Goal: Task Accomplishment & Management: Use online tool/utility

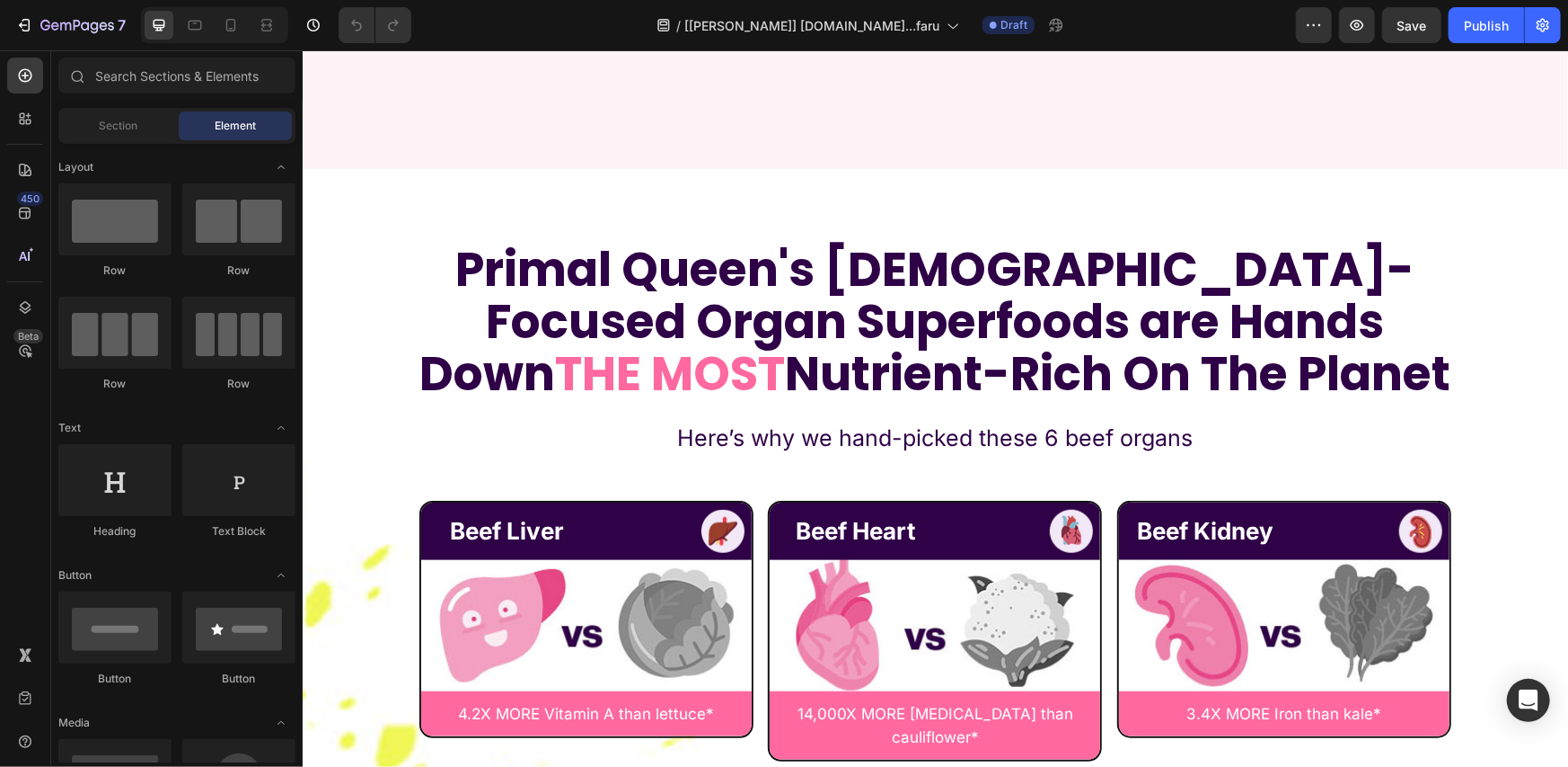
scroll to position [9584, 0]
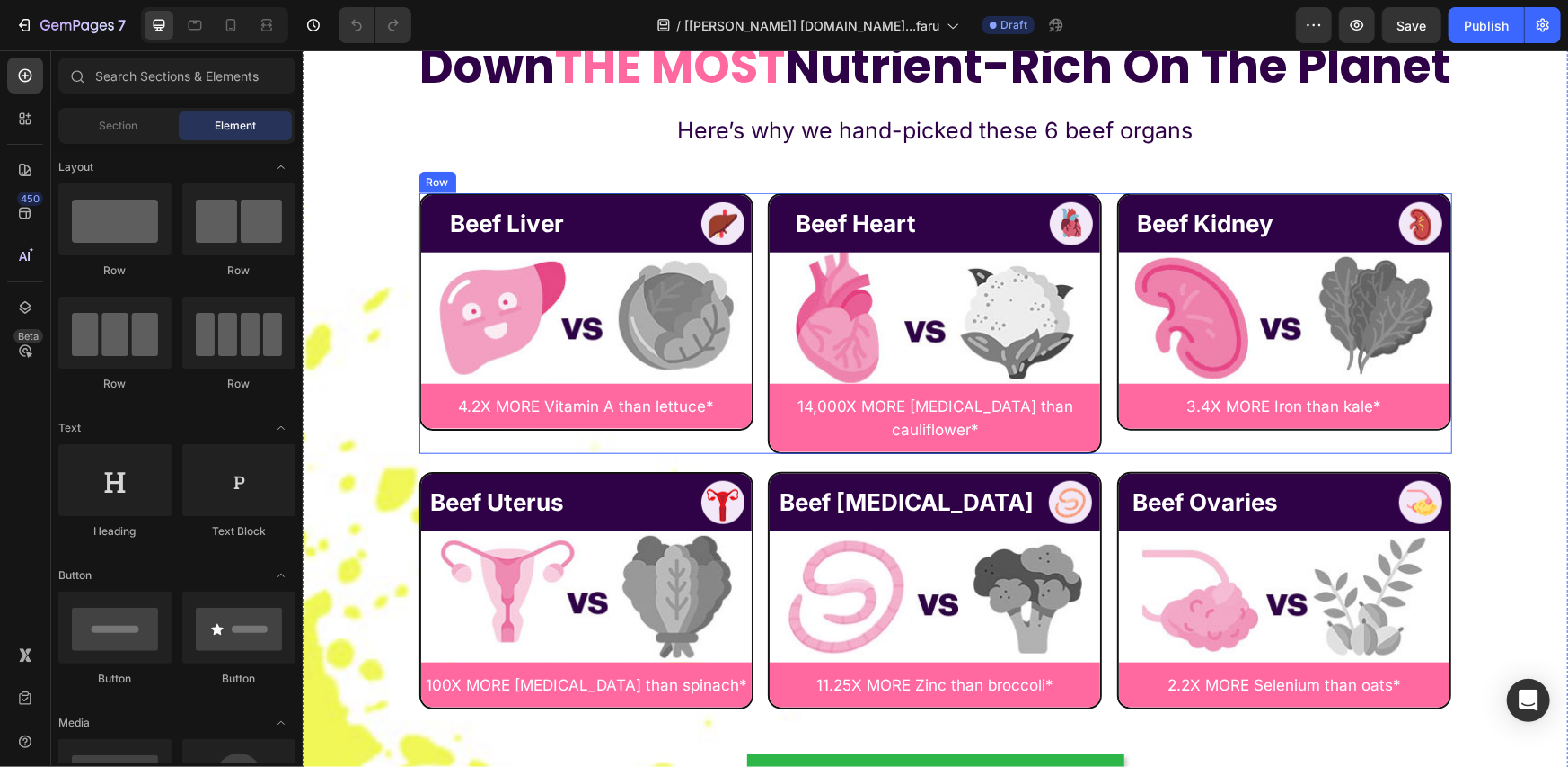
click at [753, 199] on div "Beef Liver Text Block Image Row Image 4.2X MORE Vitamin A than lettuce* Text Bl…" at bounding box center [934, 322] width 1032 height 261
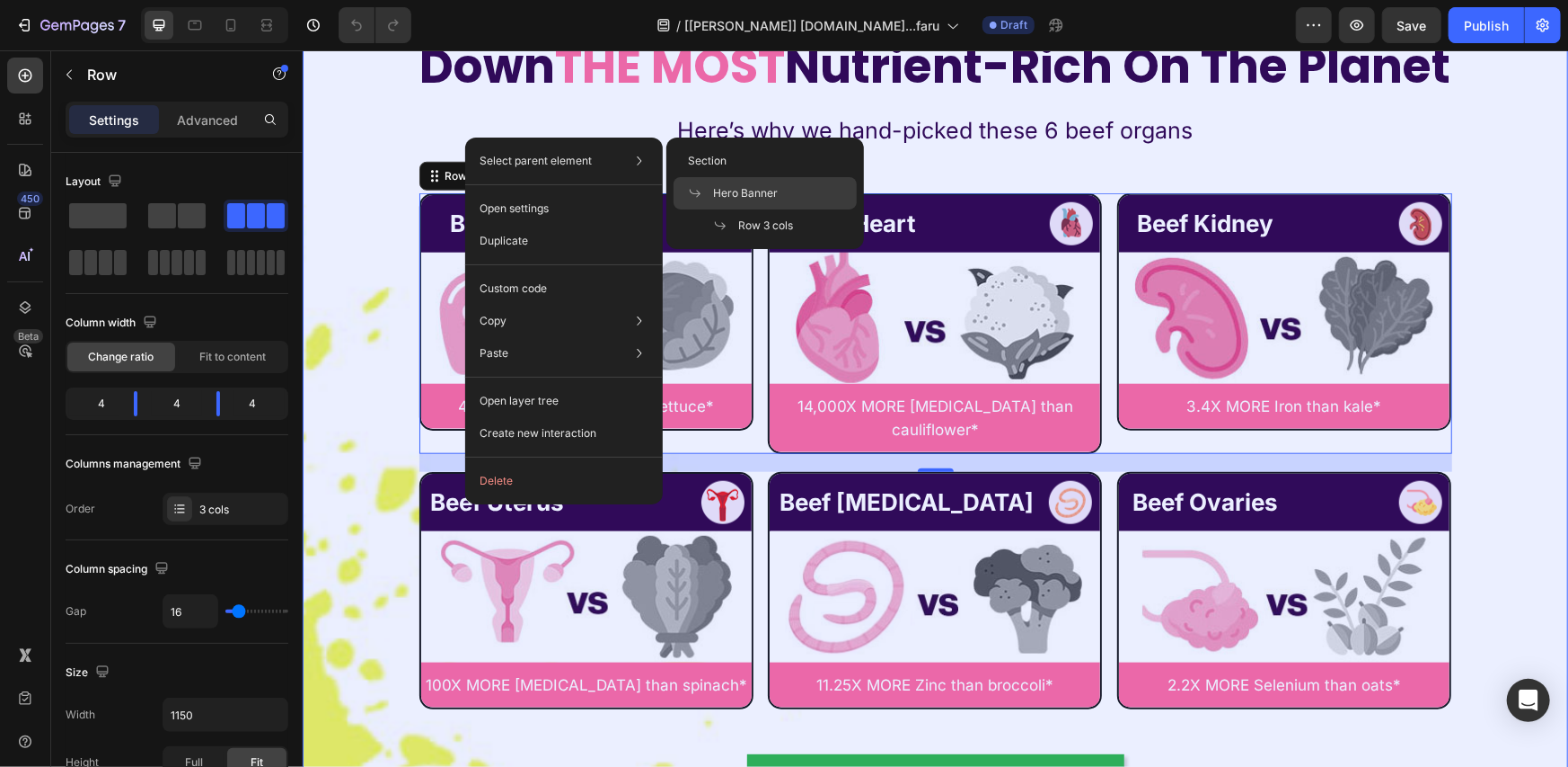
click at [735, 189] on span "Hero Banner" at bounding box center [745, 193] width 65 height 16
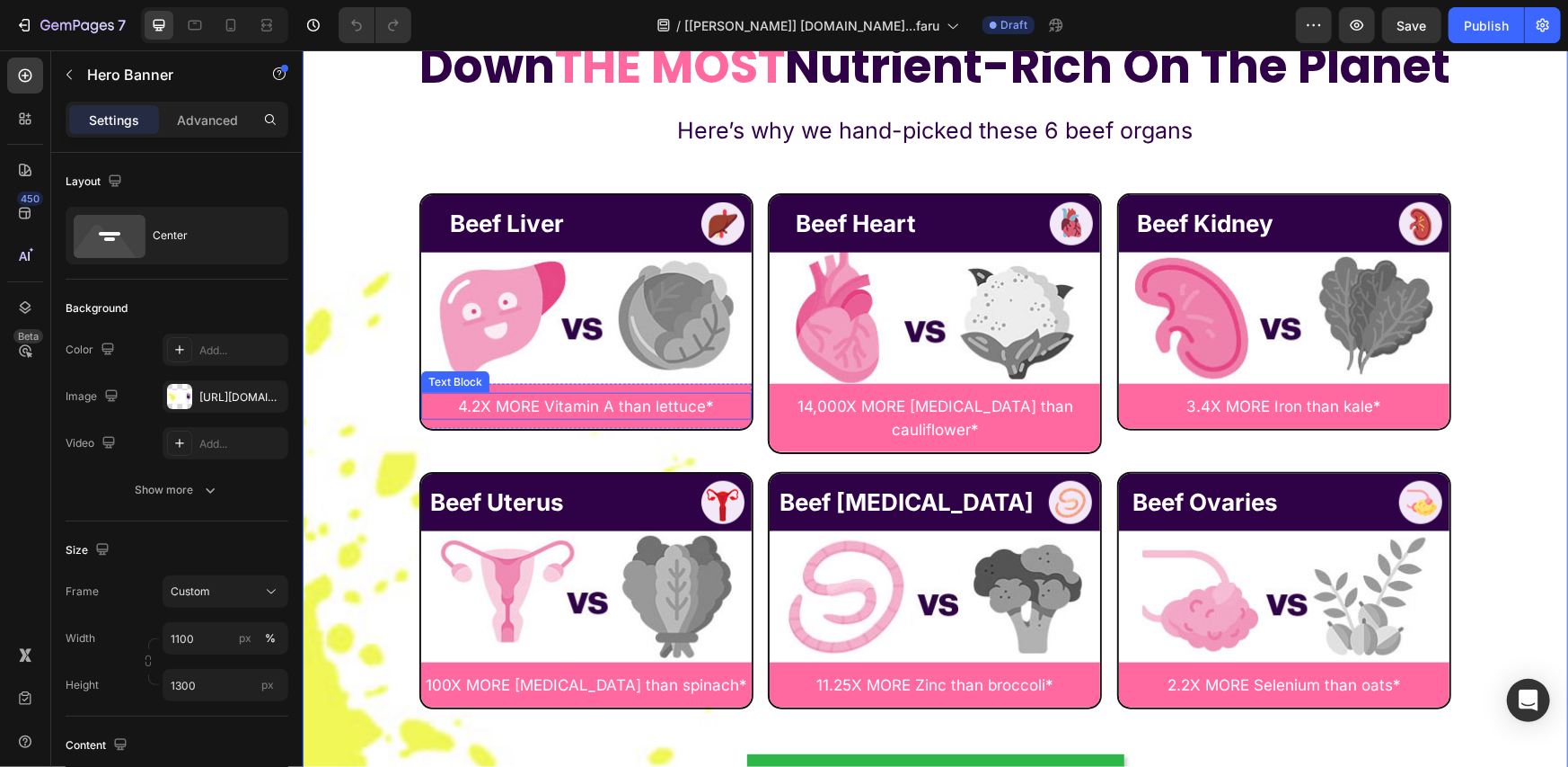
scroll to position [9285, 0]
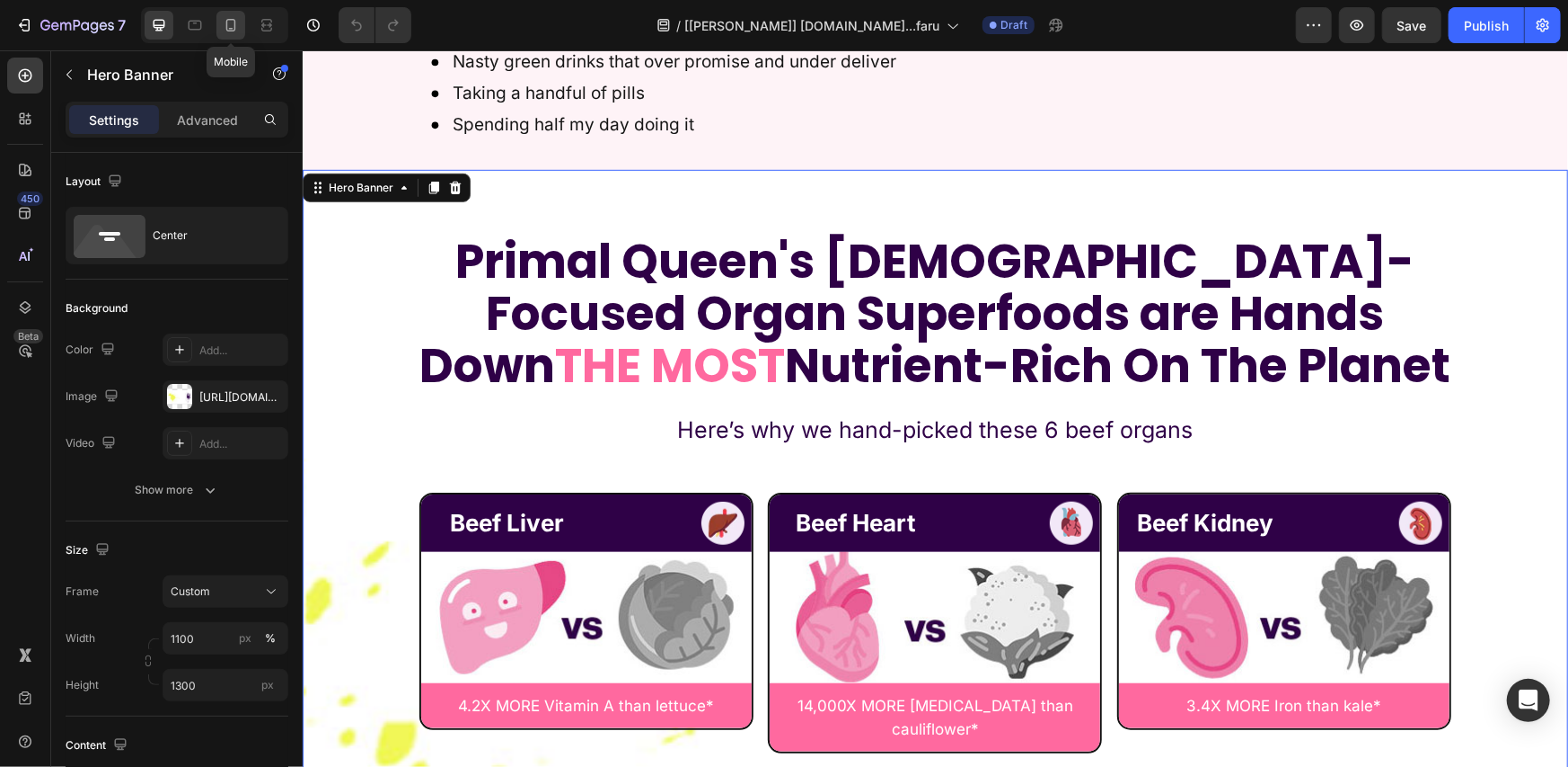
click at [231, 33] on icon at bounding box center [231, 25] width 18 height 18
type input "1200"
type input "600"
type input "100%"
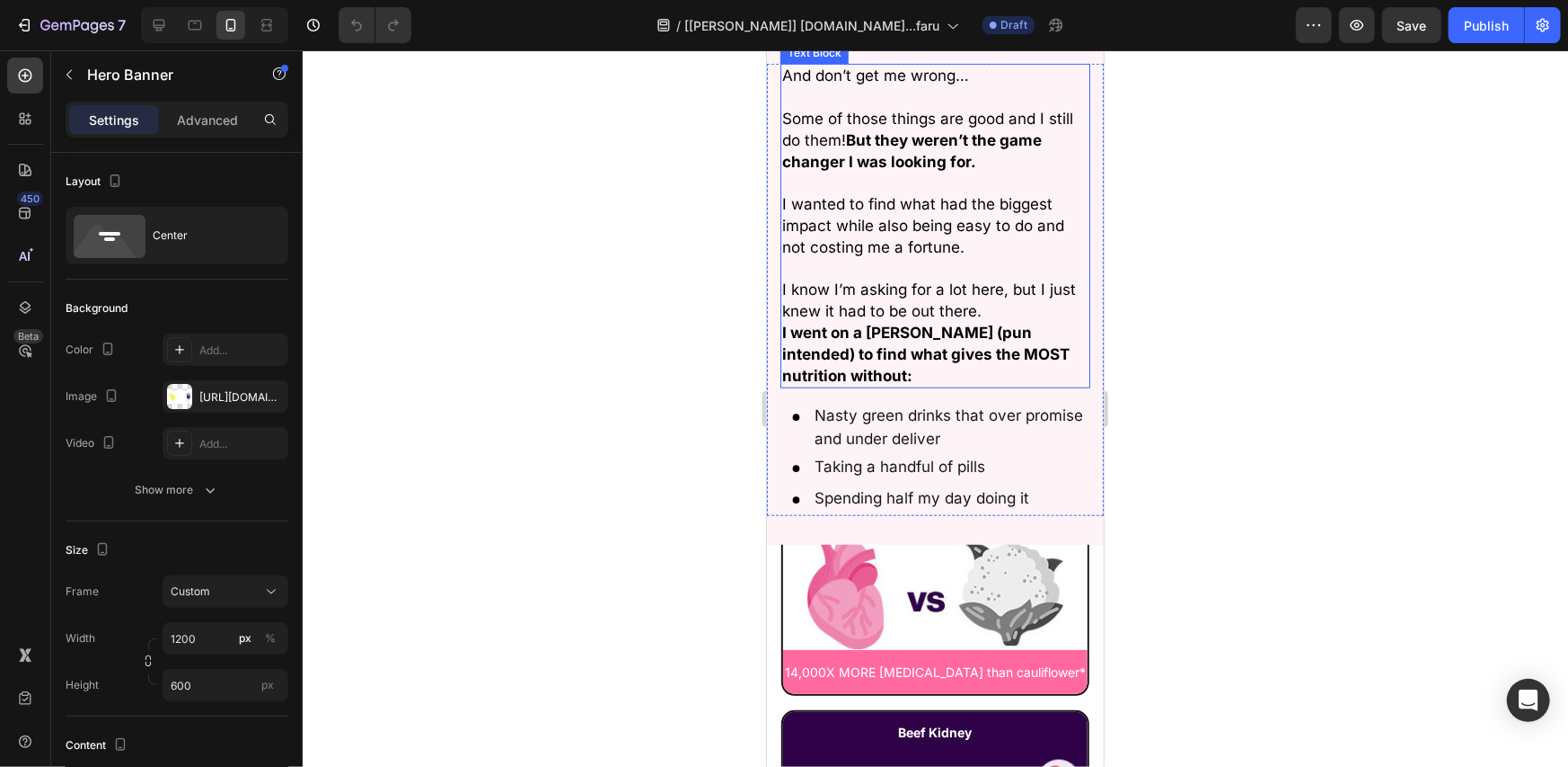
scroll to position [9877, 0]
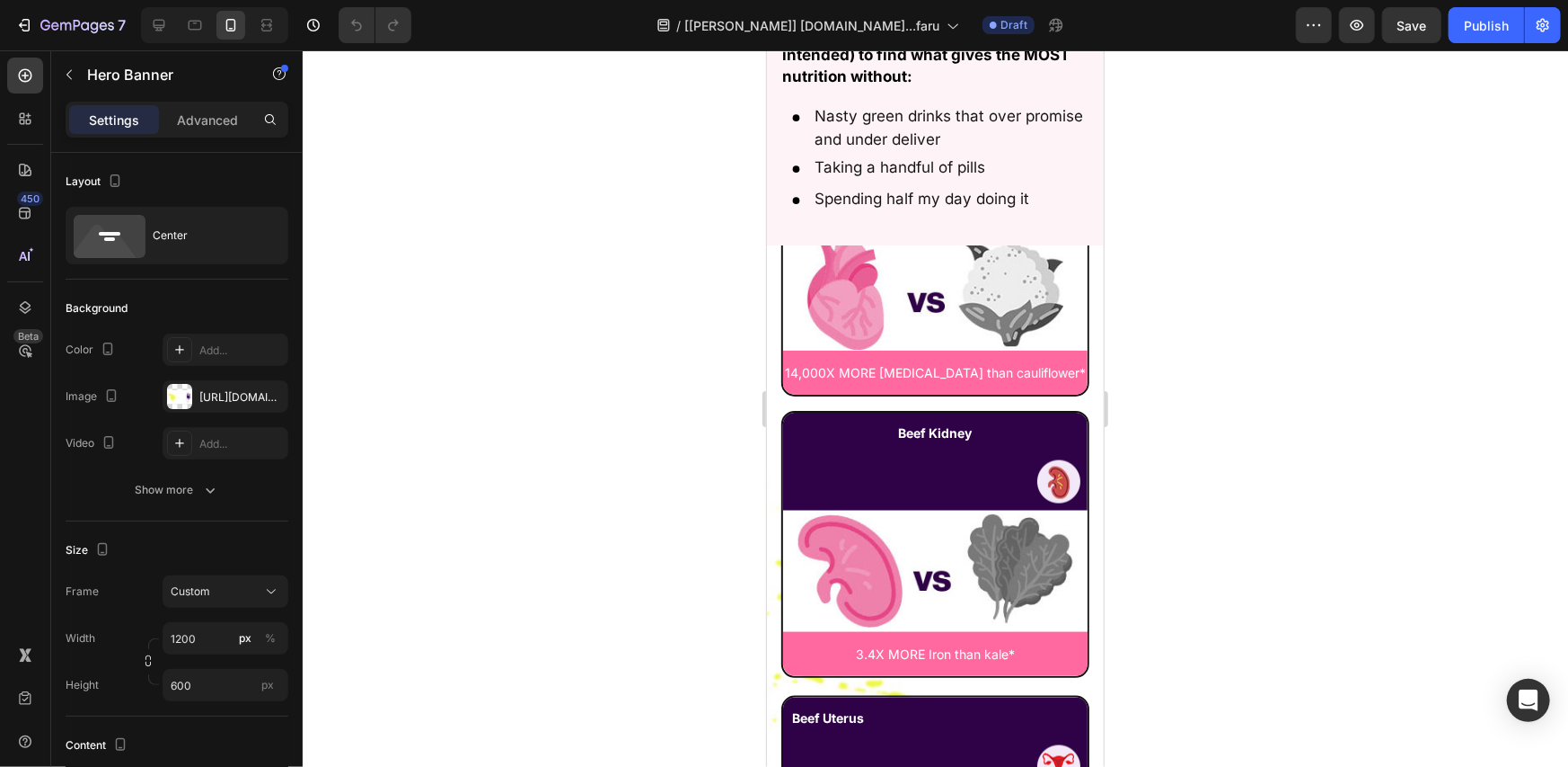
click at [770, 250] on div "Primal Queen's [DEMOGRAPHIC_DATA]-Focused Organ Superfoods are Hands Down THE M…" at bounding box center [934, 513] width 337 height 2487
click at [814, 360] on p "14,000X MORE [MEDICAL_DATA] than cauliflower*" at bounding box center [933, 371] width 301 height 22
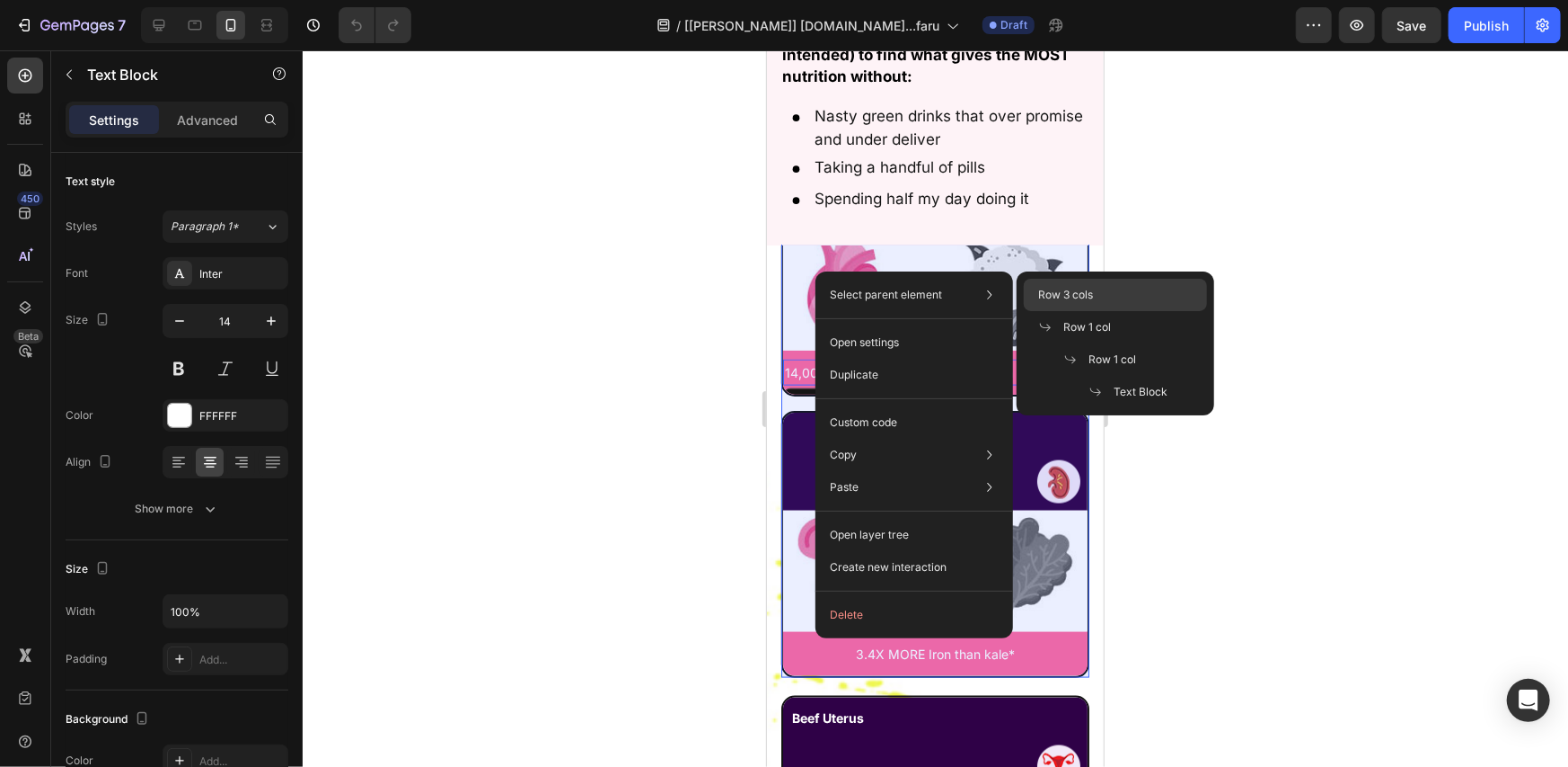
drag, startPoint x: 1087, startPoint y: 293, endPoint x: 317, endPoint y: 243, distance: 771.6
click at [1087, 293] on span "Row 3 cols" at bounding box center [1065, 295] width 55 height 16
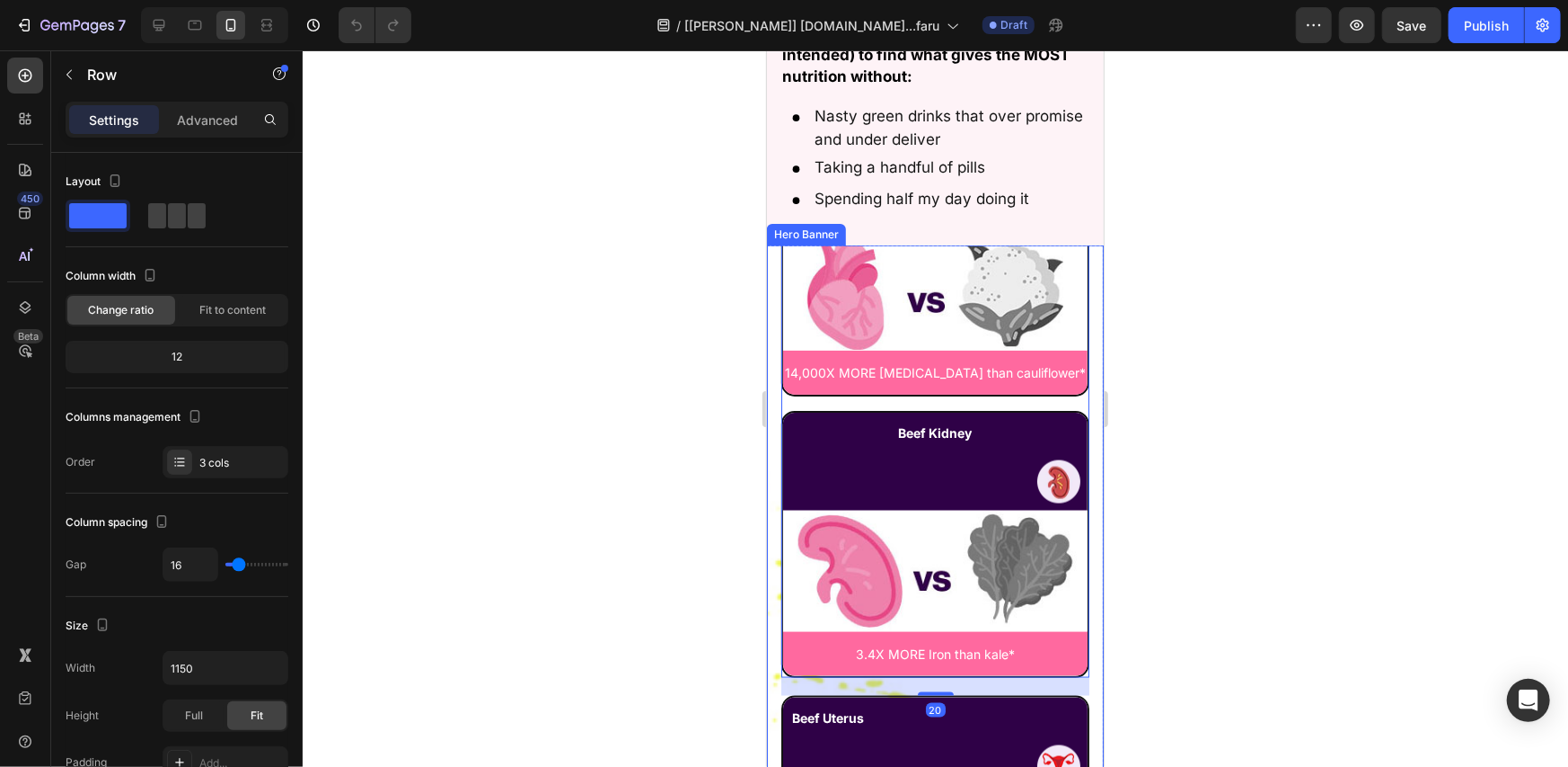
click at [775, 228] on div "Primal Queen's [DEMOGRAPHIC_DATA]-Focused Organ Superfoods are Hands Down THE M…" at bounding box center [934, 513] width 337 height 2487
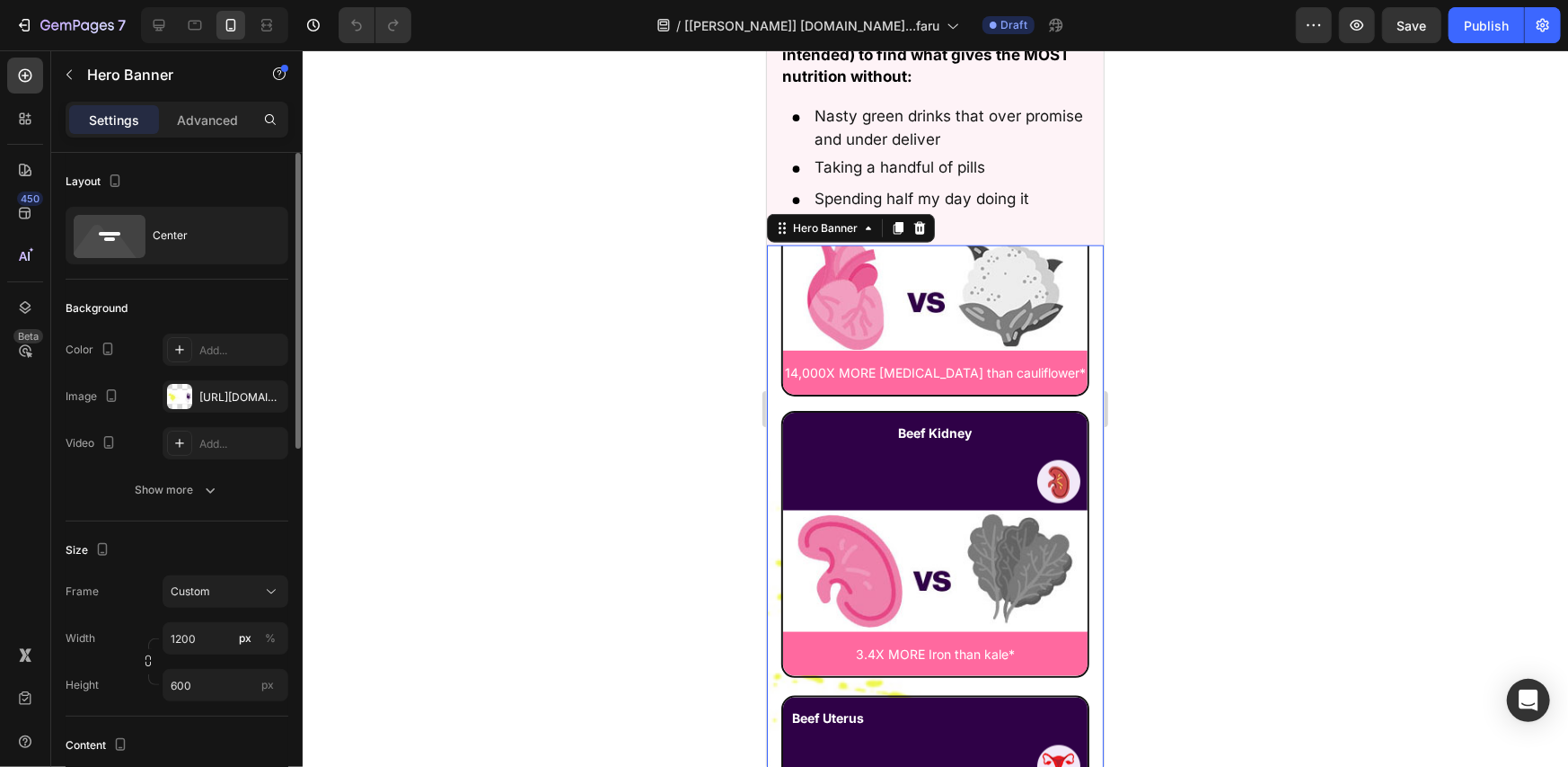
scroll to position [299, 0]
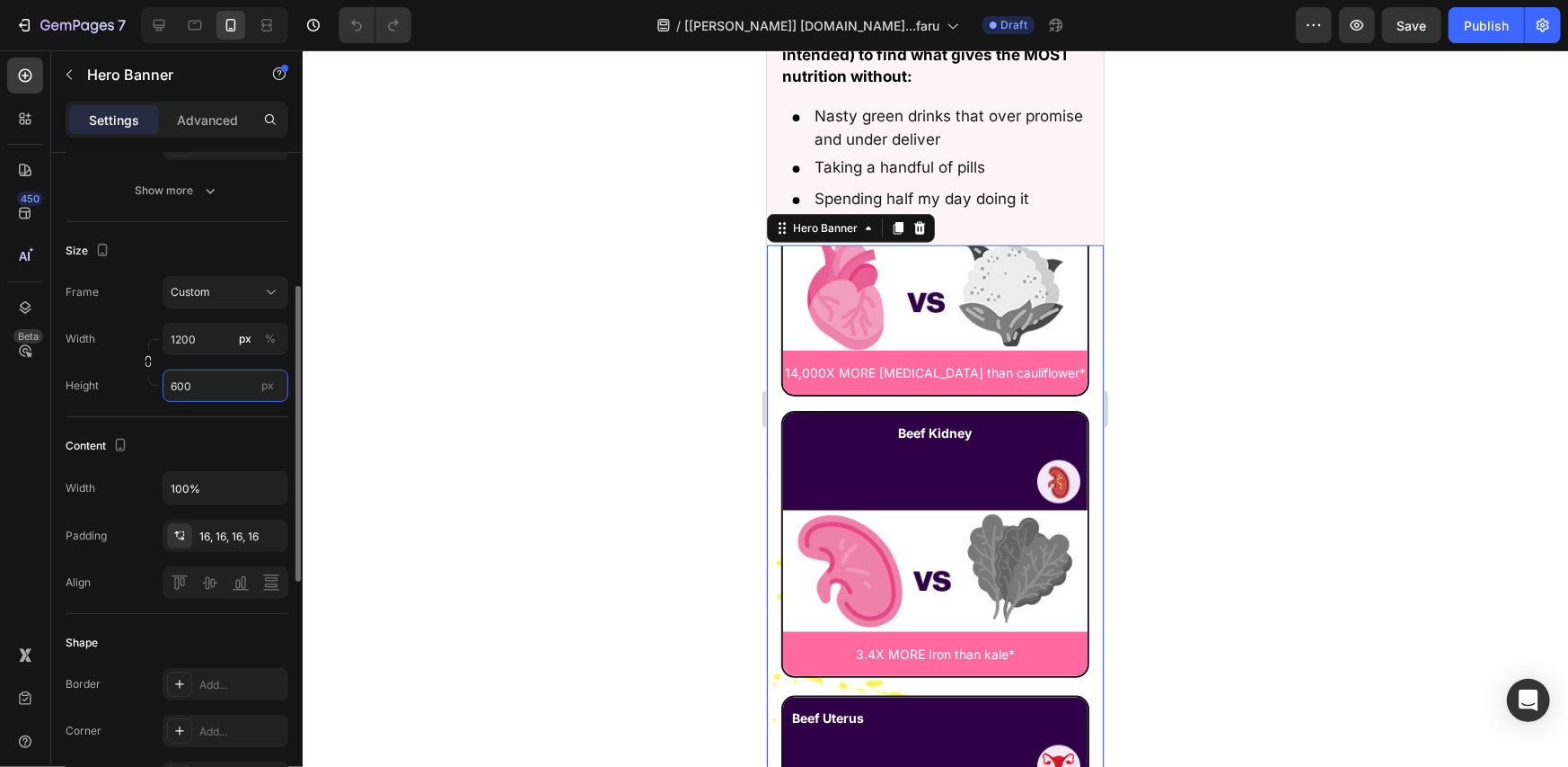
click at [213, 390] on input "600" at bounding box center [226, 385] width 126 height 32
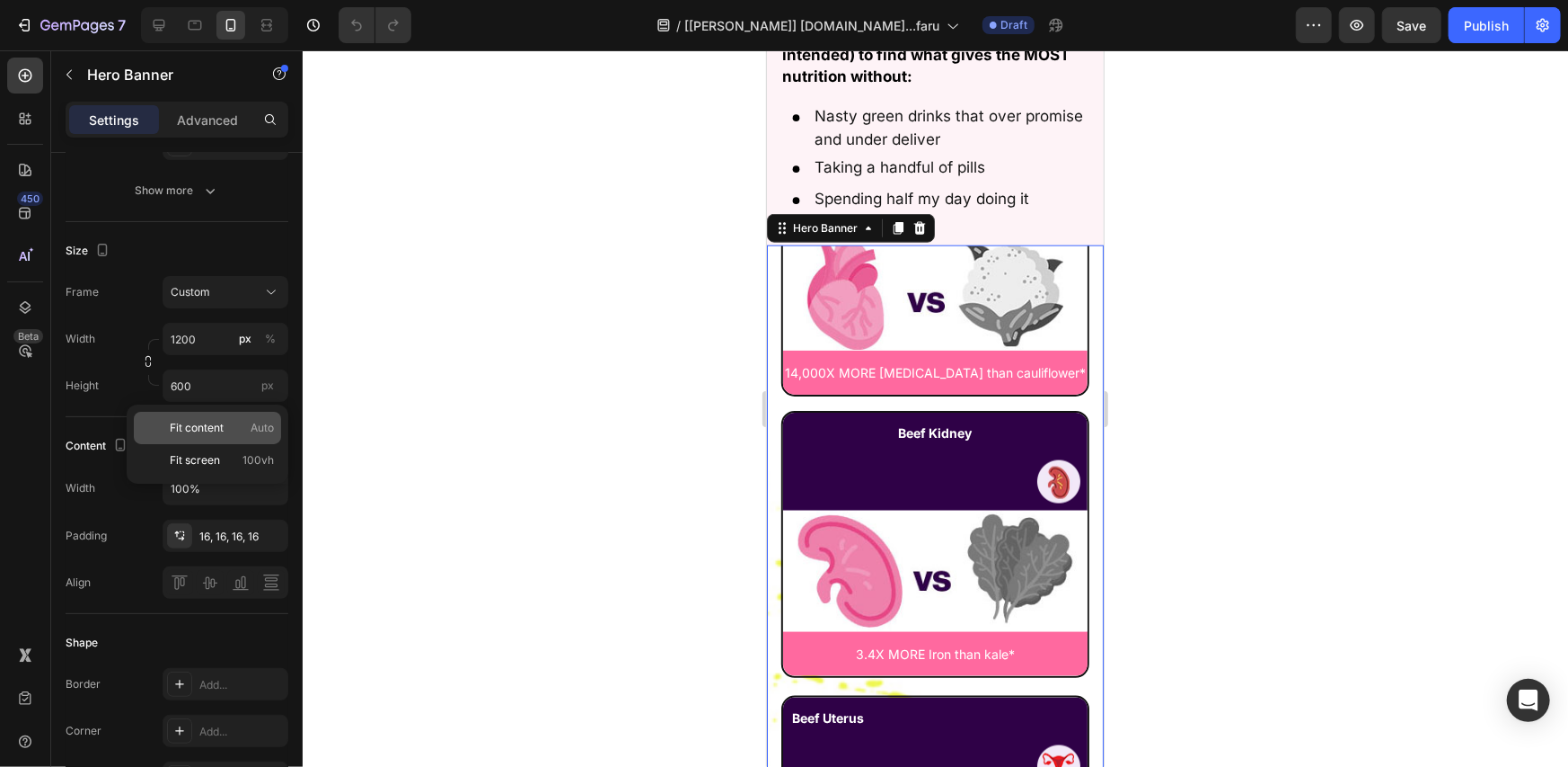
click at [217, 429] on span "Fit content" at bounding box center [197, 428] width 54 height 16
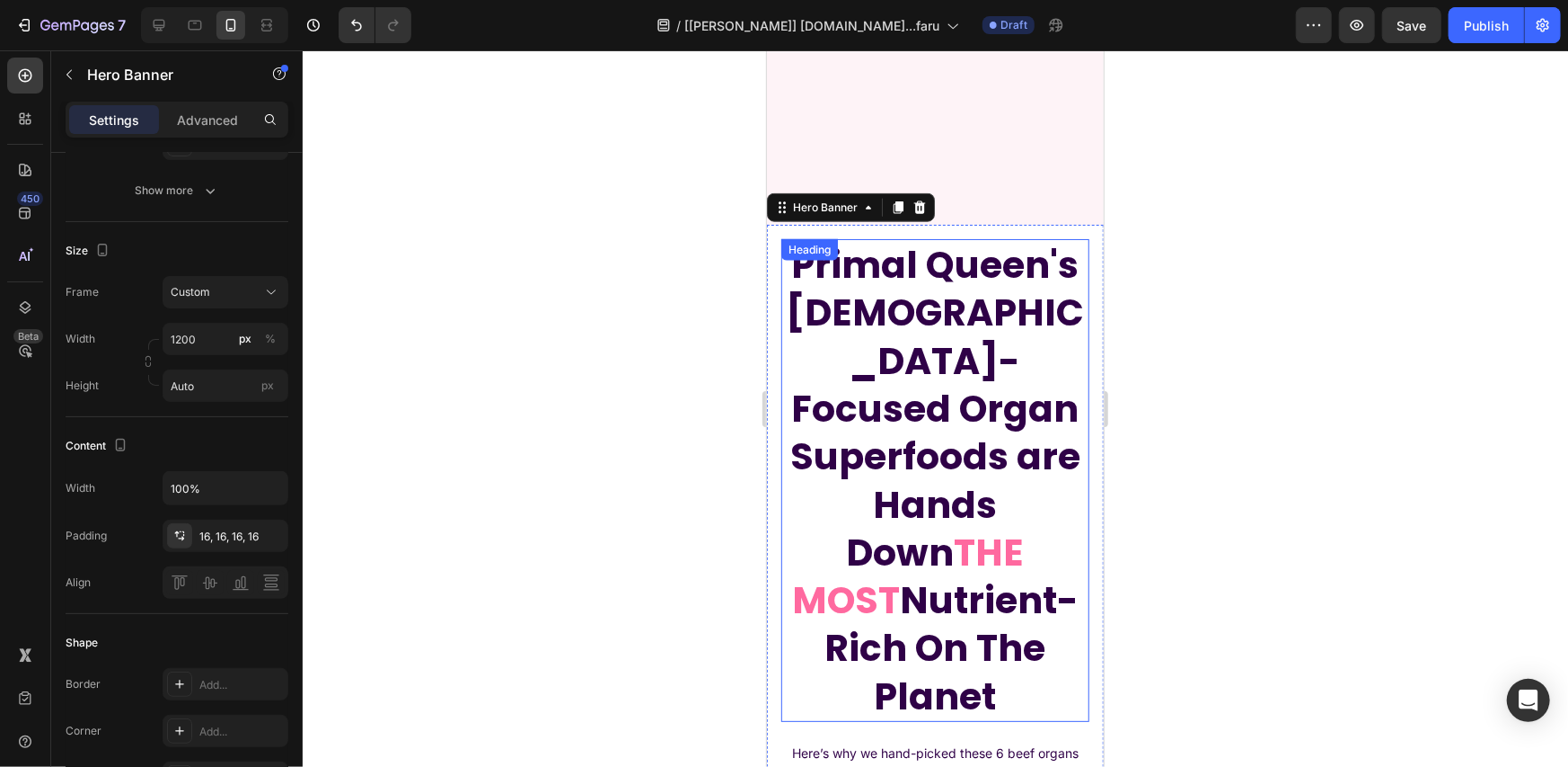
scroll to position [10178, 0]
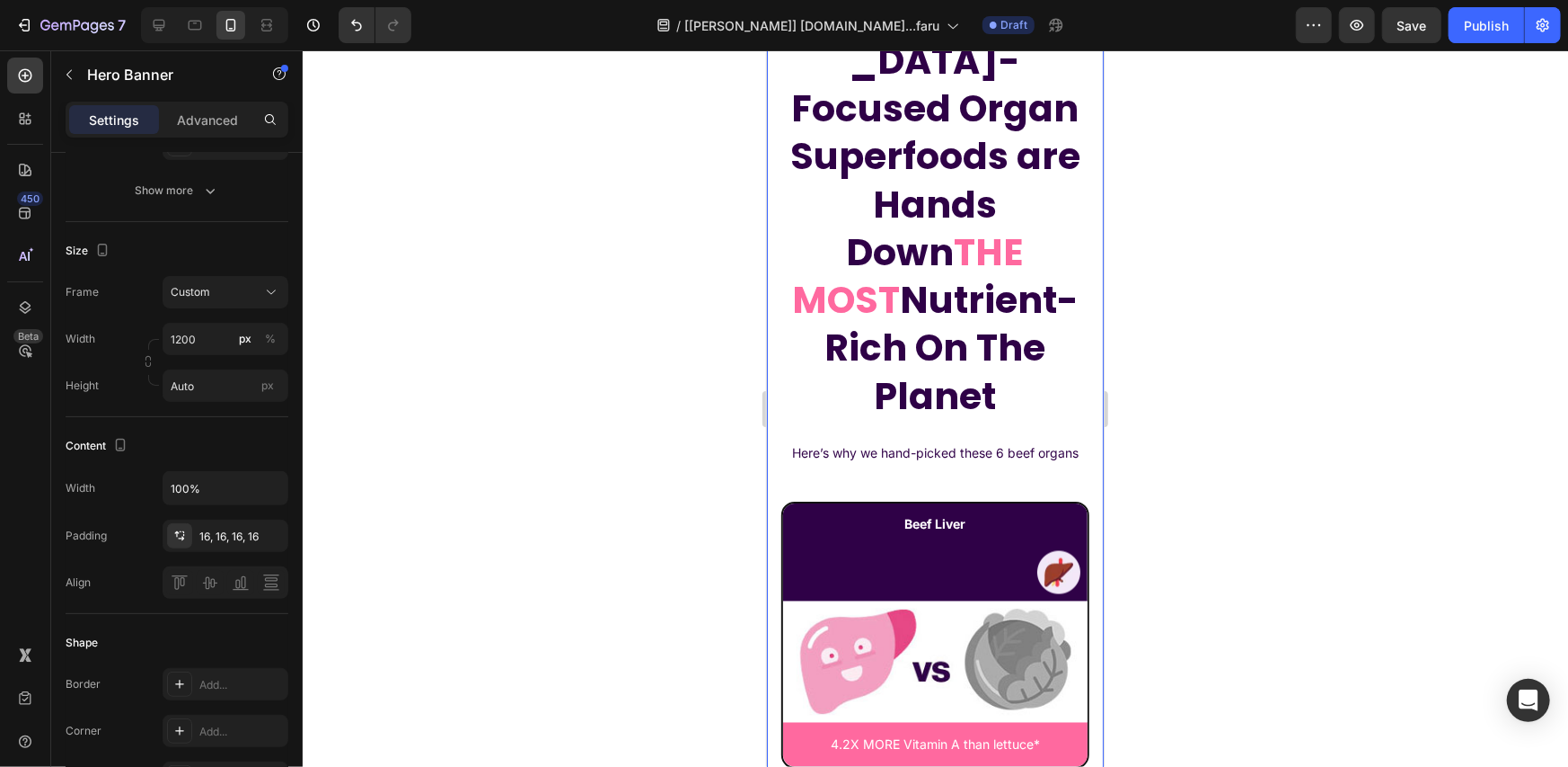
type input "600"
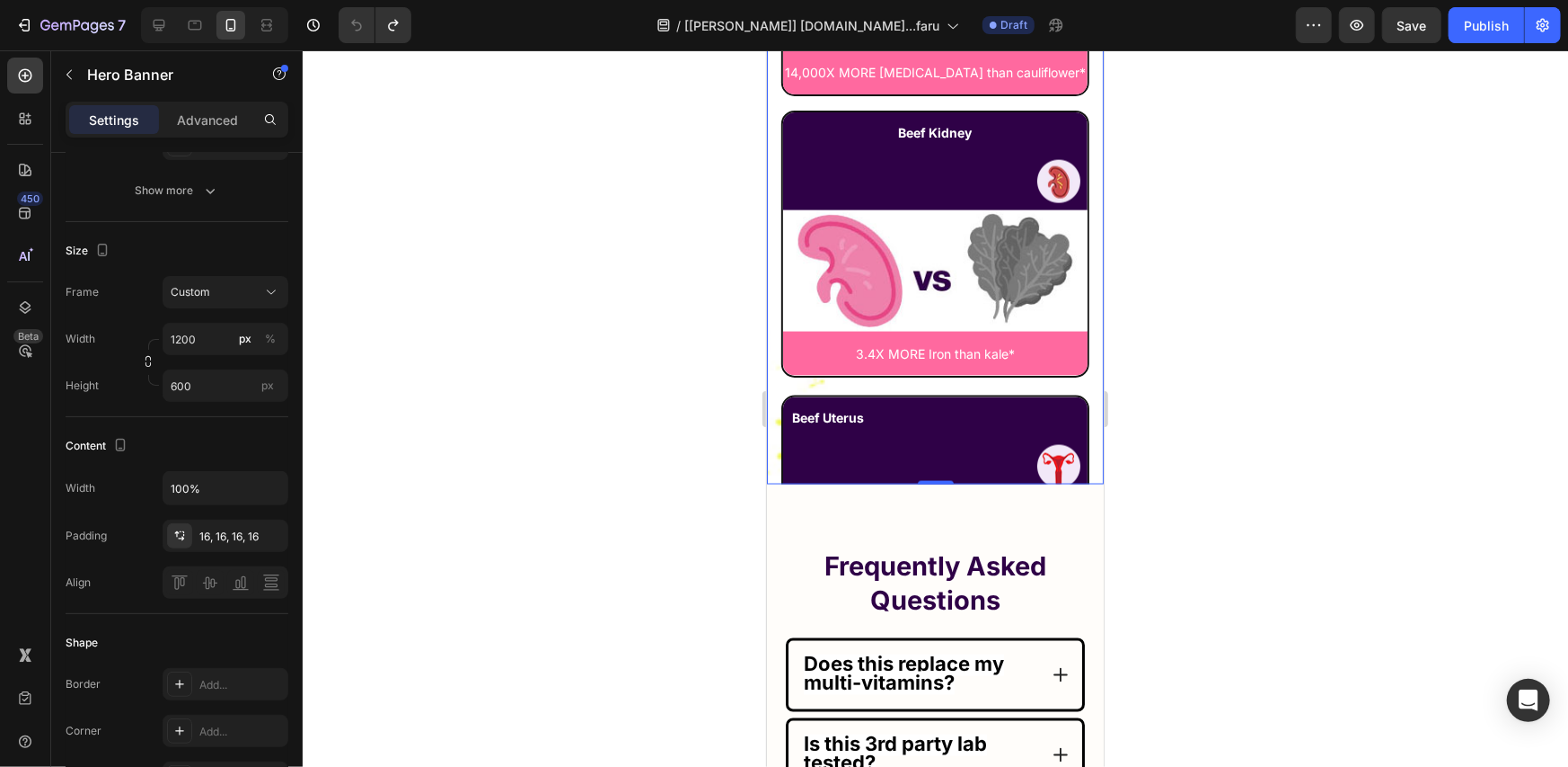
scroll to position [9877, 0]
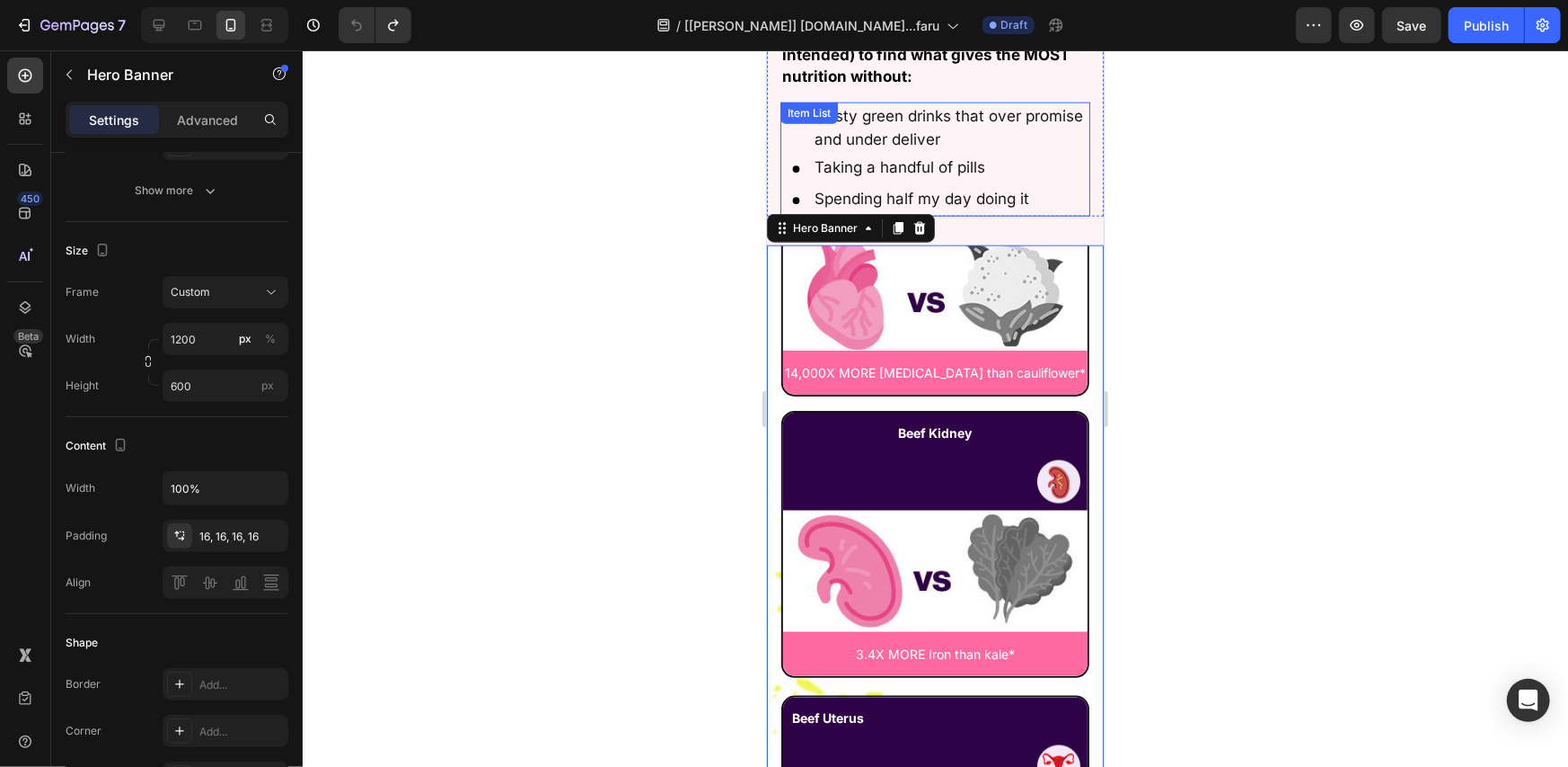
click at [1049, 158] on div "Taking a handful of pills" at bounding box center [949, 167] width 279 height 29
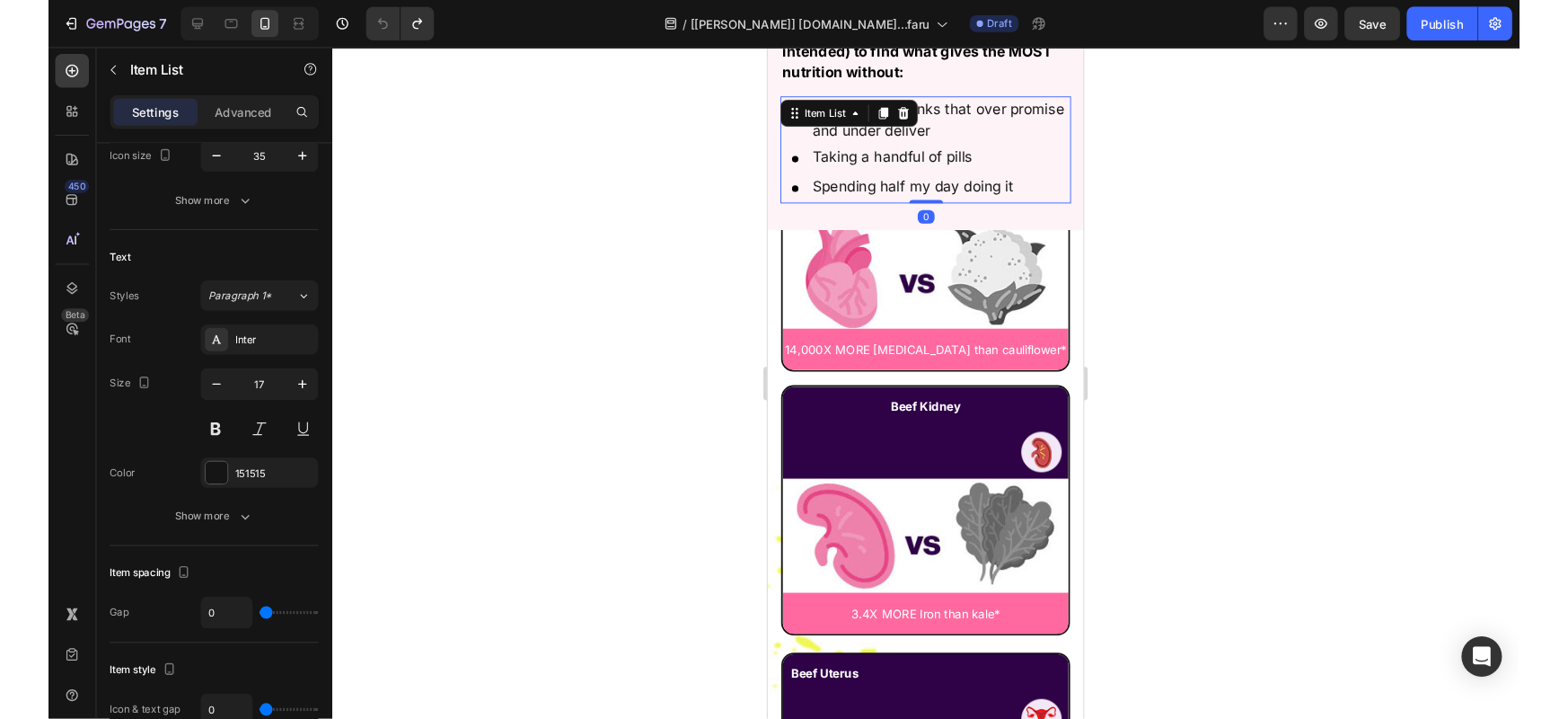
scroll to position [0, 0]
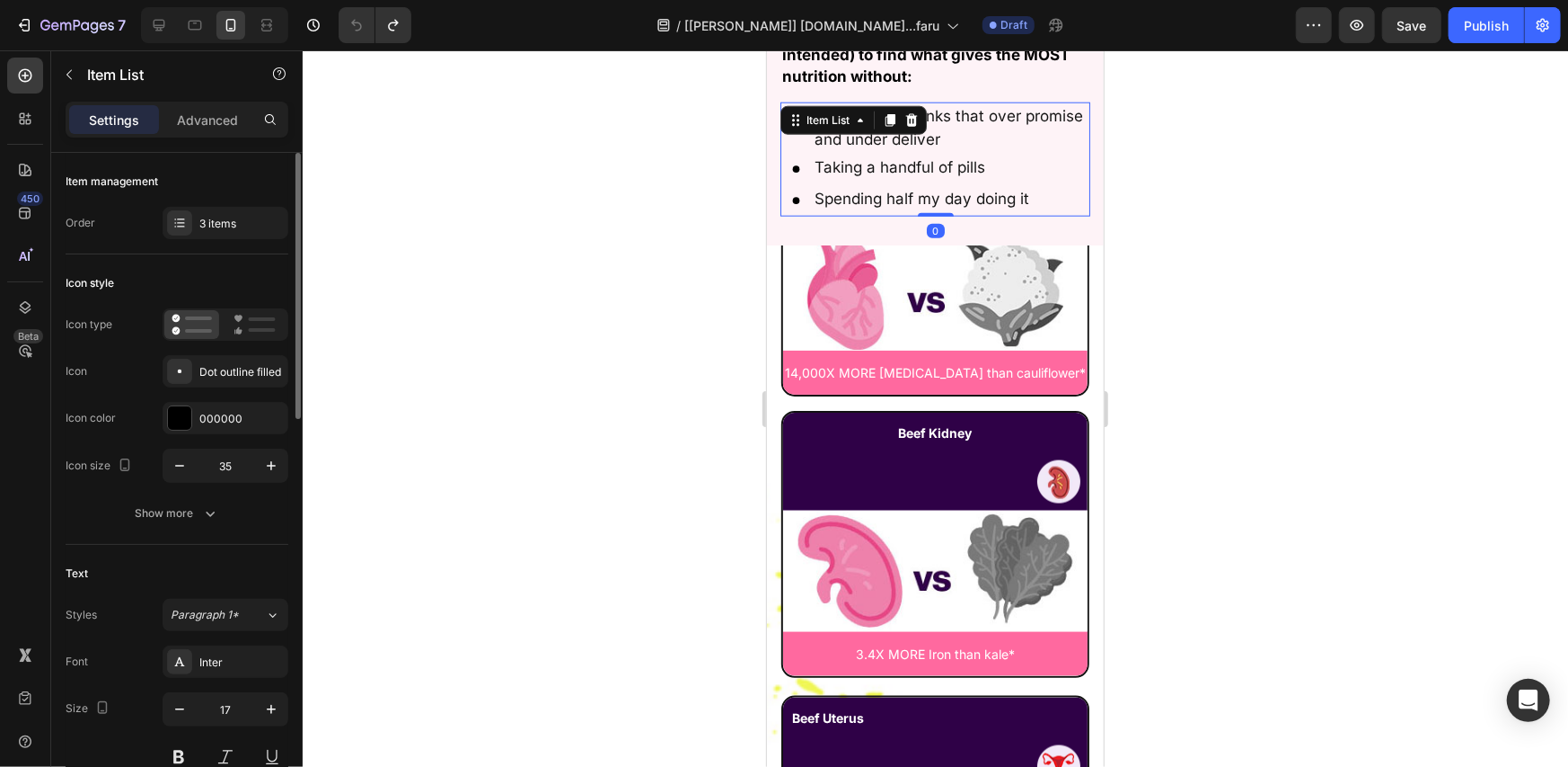
click at [1209, 57] on div at bounding box center [935, 408] width 1265 height 716
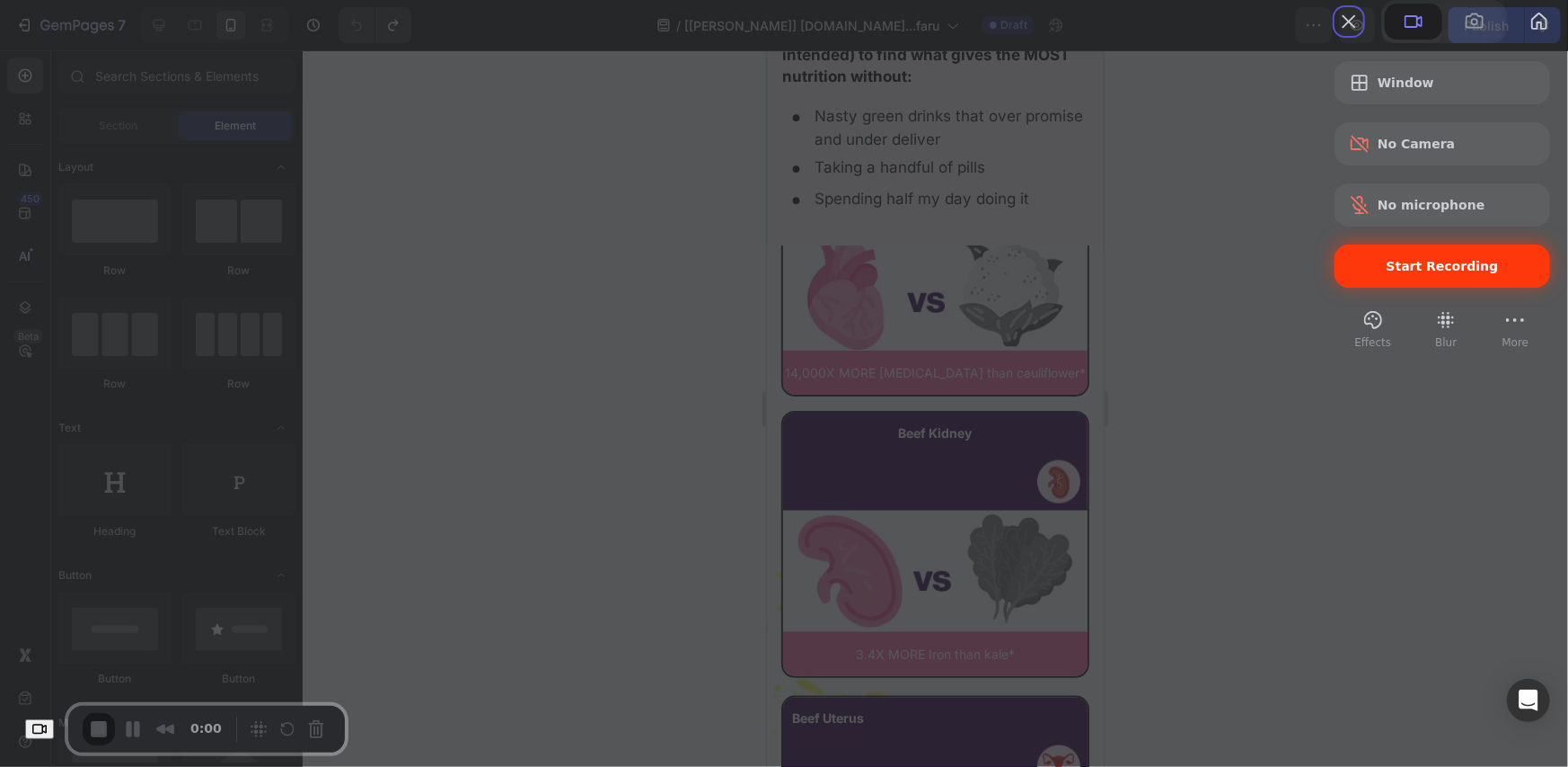
click at [1354, 288] on div "Start Recording" at bounding box center [1442, 265] width 216 height 43
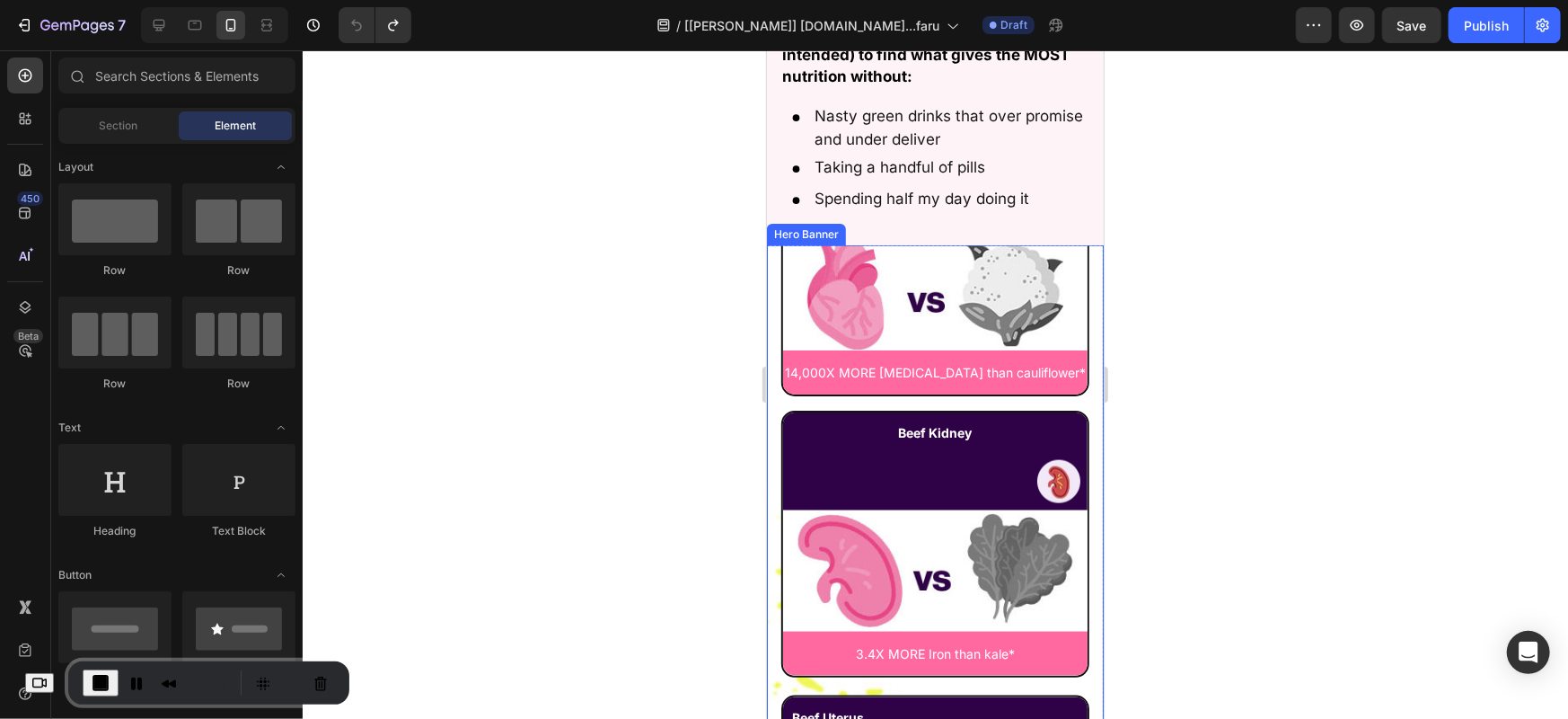
click at [1081, 238] on div "Primal Queen's [DEMOGRAPHIC_DATA]-Focused Organ Superfoods are Hands Down THE M…" at bounding box center [934, 513] width 337 height 2487
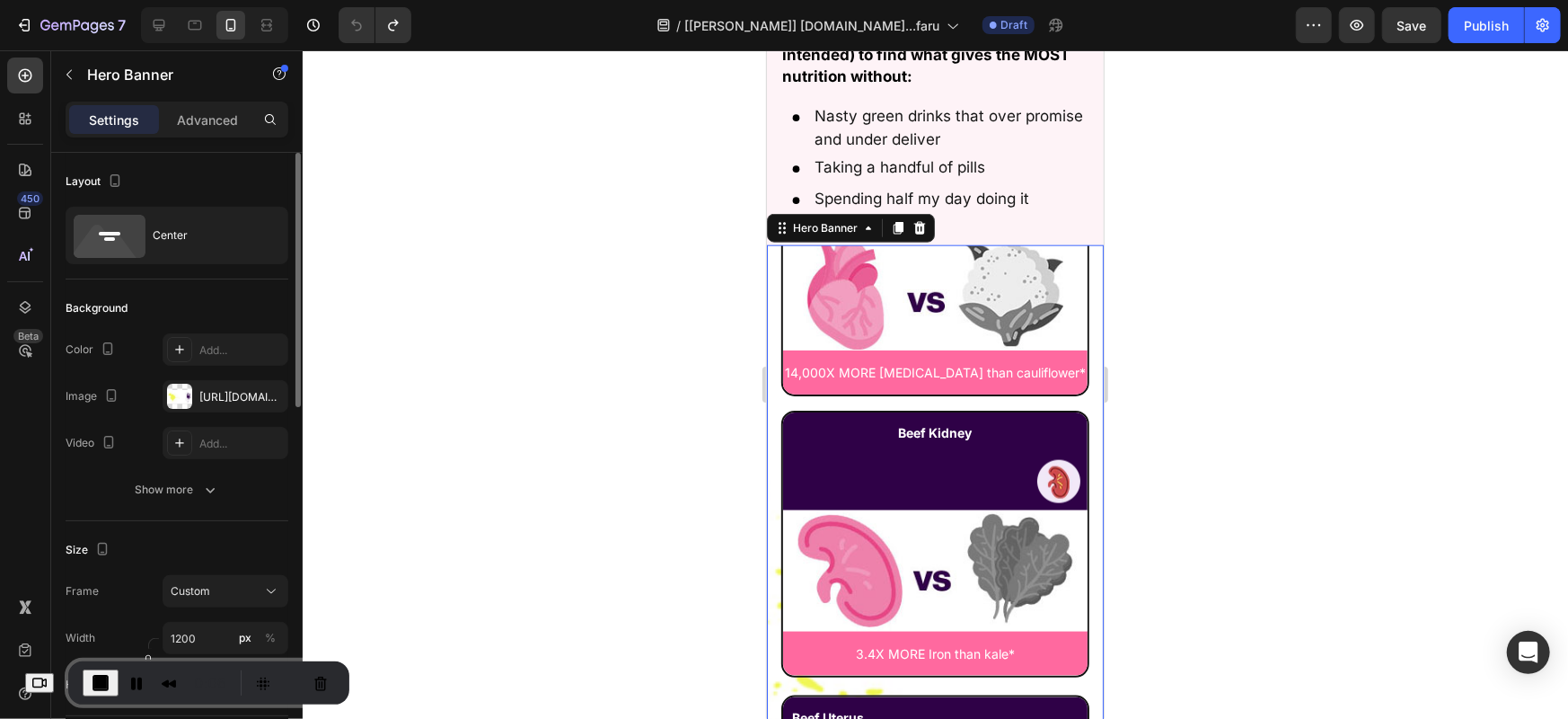
scroll to position [299, 0]
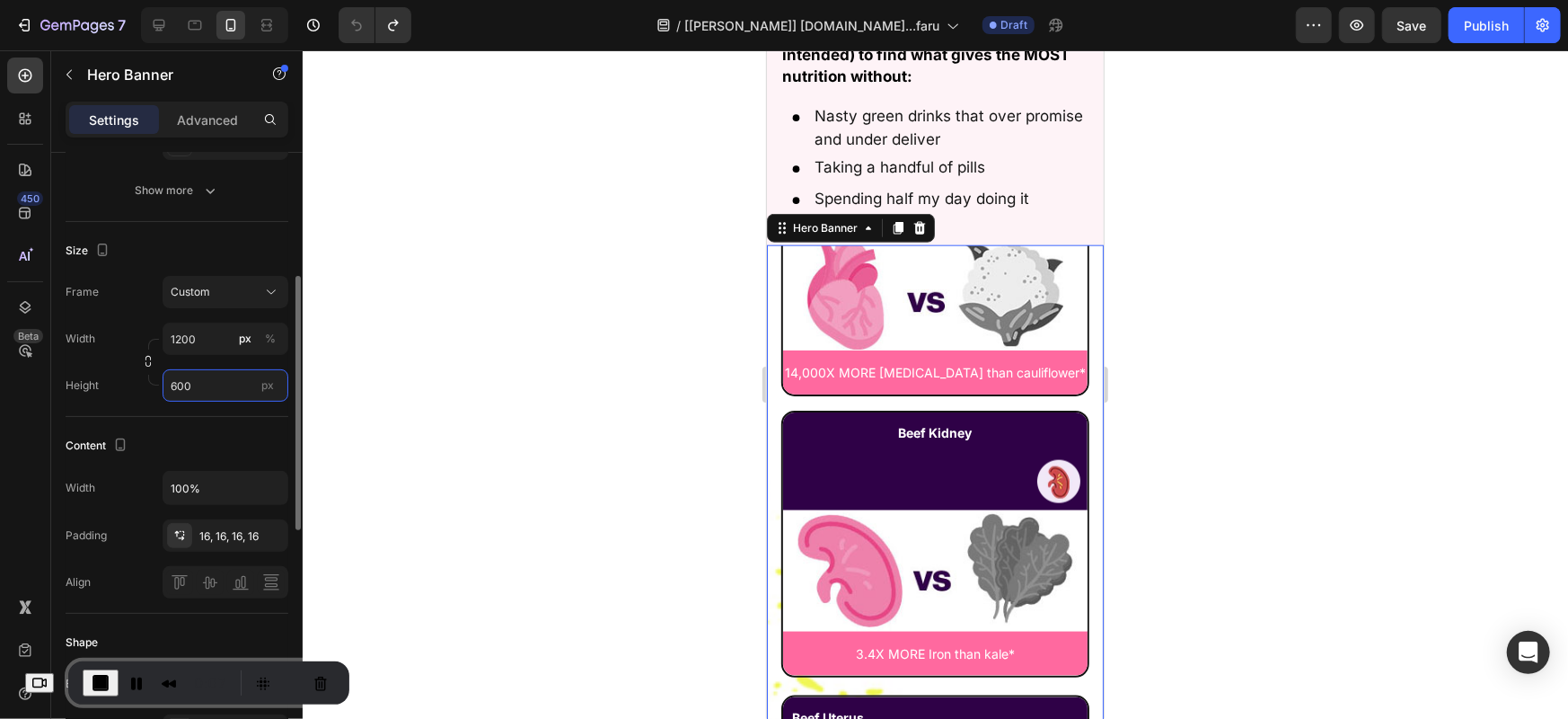
click at [215, 377] on input "600" at bounding box center [226, 385] width 126 height 32
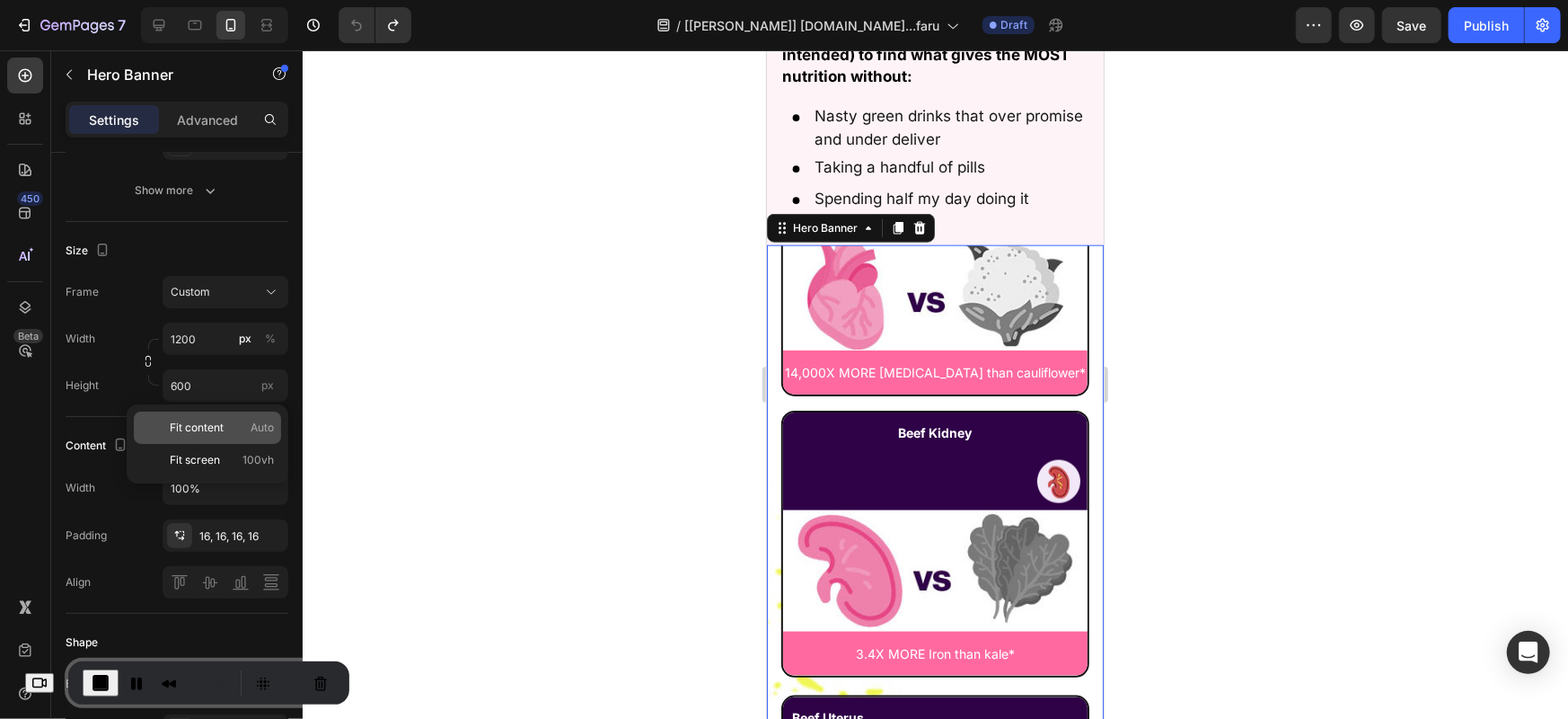
drag, startPoint x: 203, startPoint y: 432, endPoint x: 116, endPoint y: 343, distance: 124.5
click at [203, 432] on span "Fit content" at bounding box center [197, 428] width 54 height 16
type input "Auto"
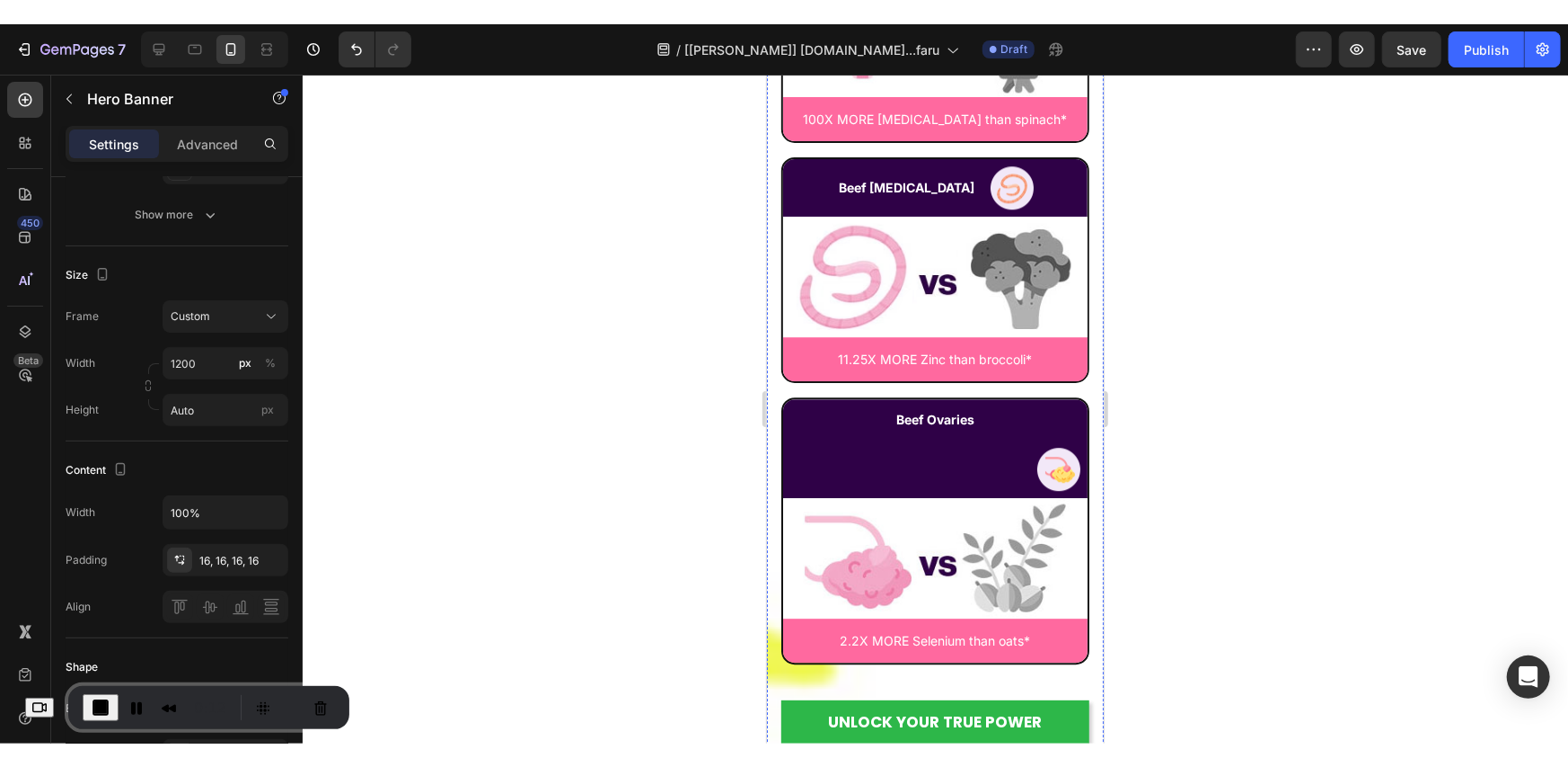
scroll to position [11975, 0]
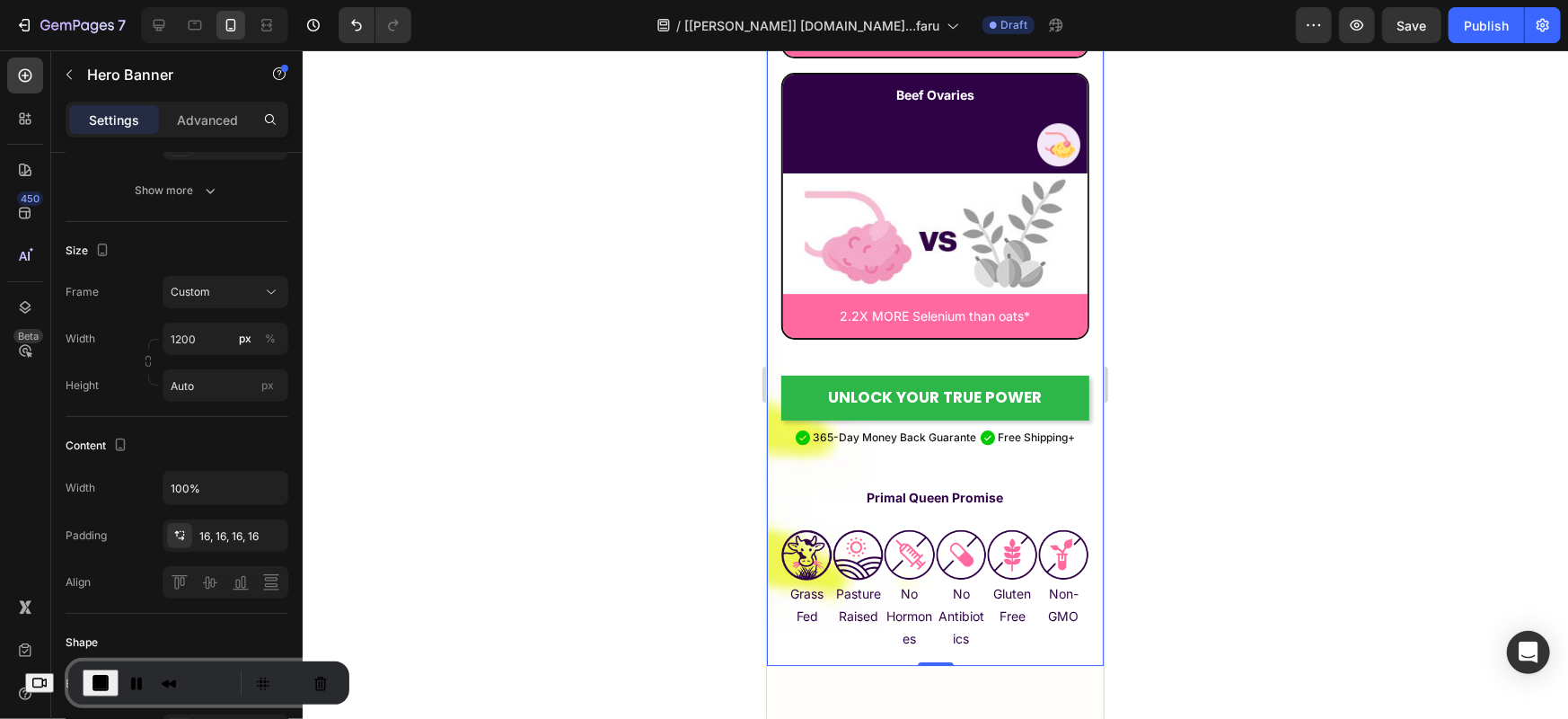
click at [629, 350] on div at bounding box center [935, 384] width 1265 height 669
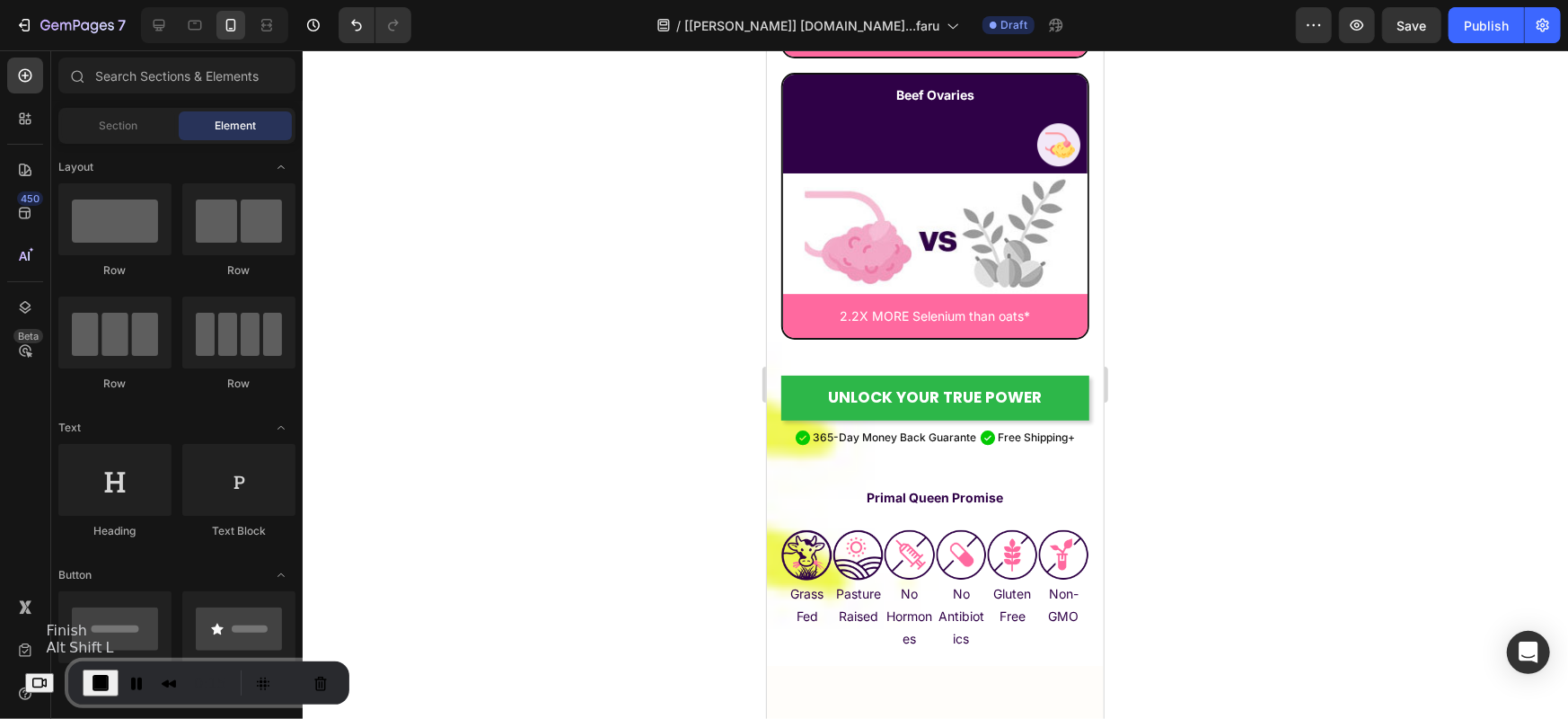
click at [111, 682] on span "End Recording" at bounding box center [101, 683] width 22 height 22
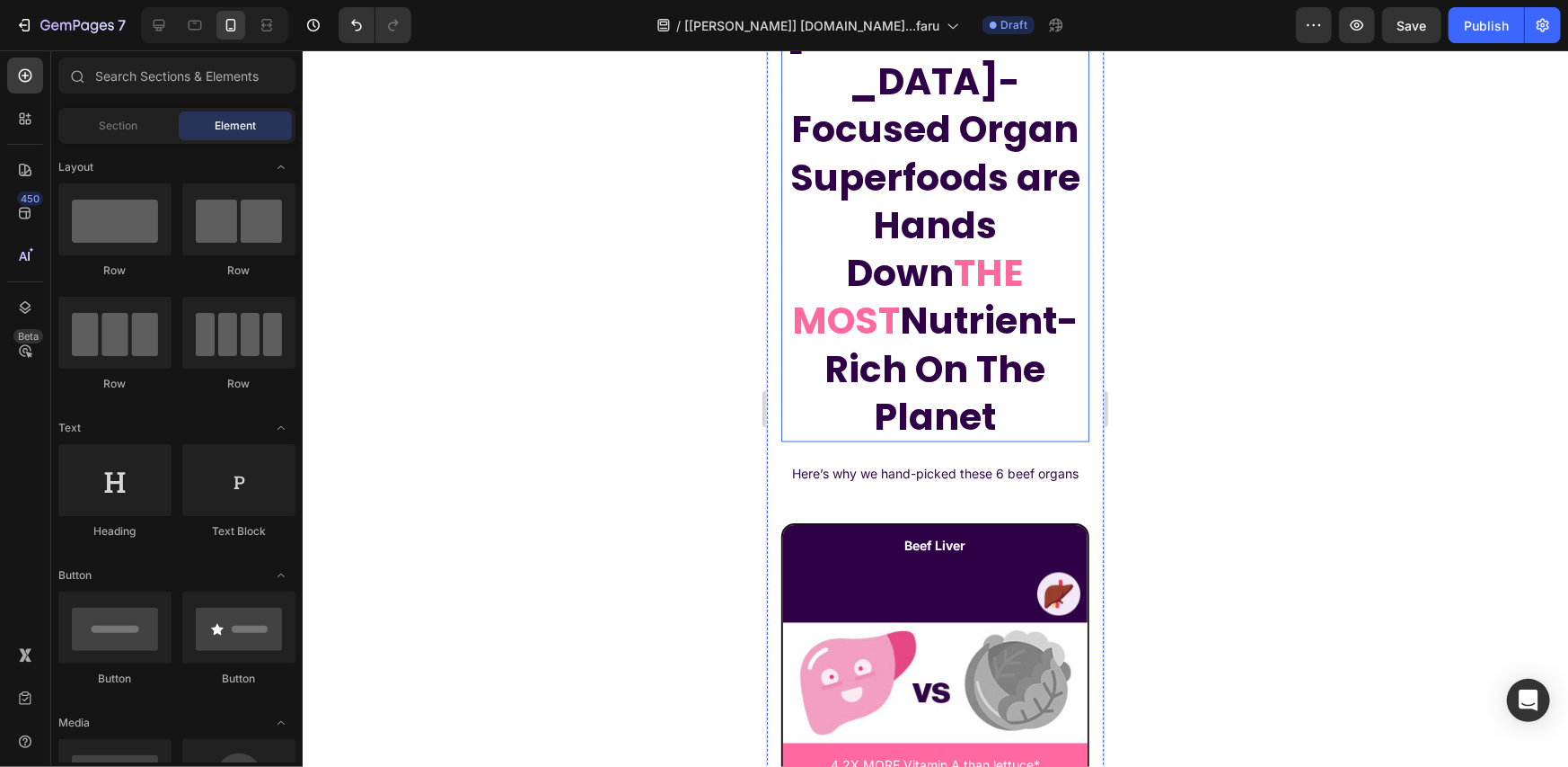
scroll to position [9877, 0]
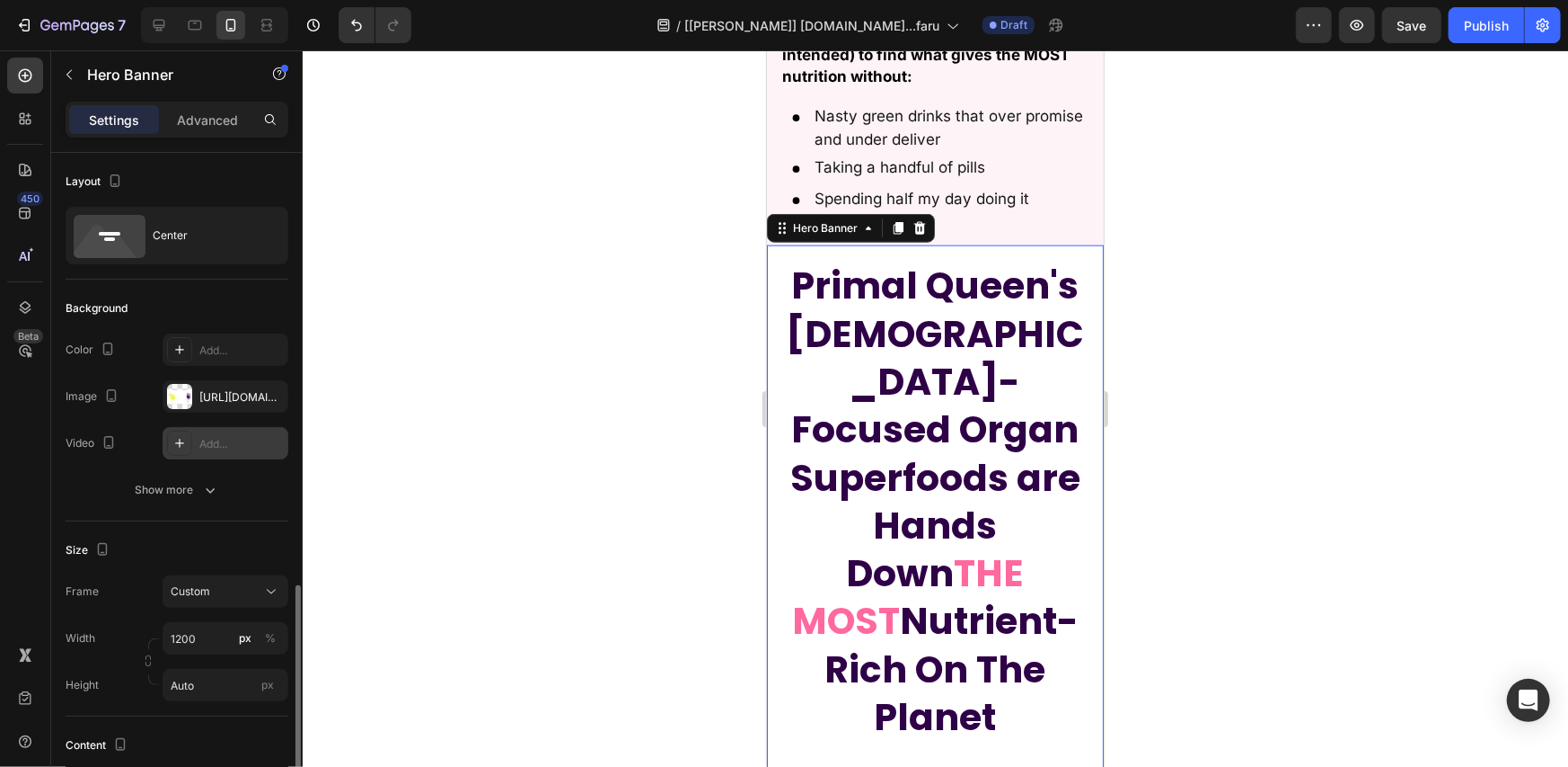
scroll to position [299, 0]
